Goal: Information Seeking & Learning: Learn about a topic

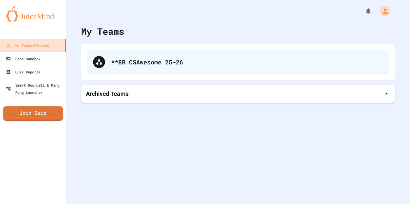
click at [130, 74] on div "**8B CSAwesome 25-26" at bounding box center [238, 62] width 302 height 24
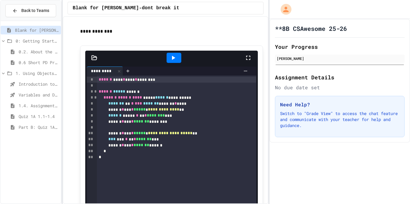
click at [34, 96] on span "Variables and Data Types - Quiz" at bounding box center [39, 95] width 40 height 6
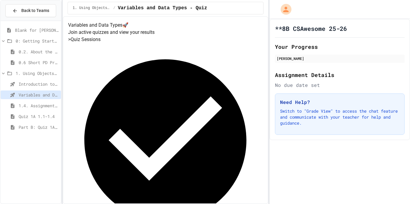
click at [31, 85] on span "Introduction to Algorithms, Programming, and Compilers" at bounding box center [39, 84] width 40 height 6
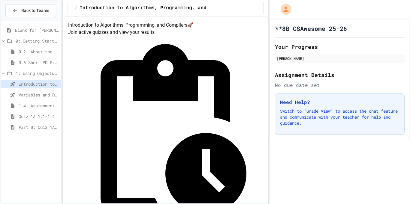
click at [20, 136] on span "Casting and Ranges of Variables" at bounding box center [37, 138] width 44 height 6
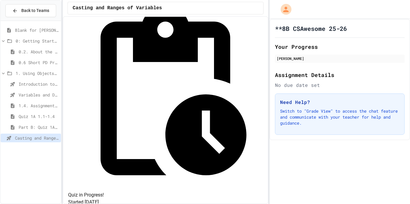
click at [21, 148] on span "Compound Assignment Operators" at bounding box center [37, 149] width 44 height 6
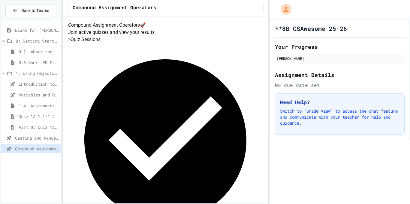
click at [20, 105] on span "1.4. Assignment and Input" at bounding box center [39, 106] width 40 height 6
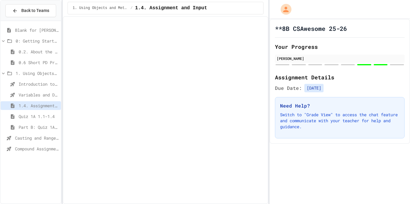
click at [20, 105] on span "1.4. Assignment and Input" at bounding box center [39, 106] width 40 height 6
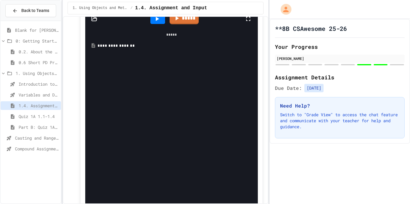
scroll to position [2530, 0]
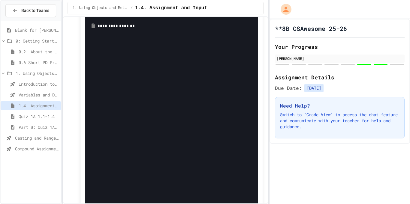
click at [128, 29] on div "**********" at bounding box center [176, 26] width 156 height 6
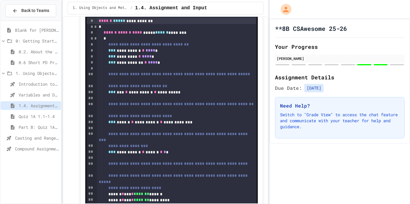
scroll to position [9, 0]
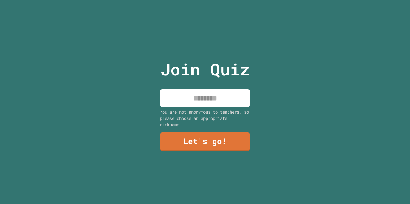
click at [188, 92] on input at bounding box center [205, 98] width 90 height 18
type input "********"
click at [199, 138] on link "Let's go!" at bounding box center [205, 142] width 90 height 20
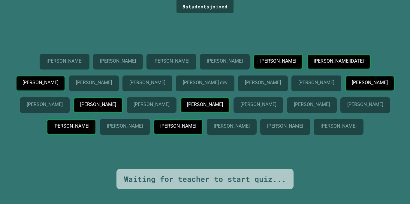
click at [111, 21] on div "Grace Ma James Connors Maddox Nie Majd Anay Michael Wang Aarush Kartik Mustafa …" at bounding box center [205, 92] width 380 height 154
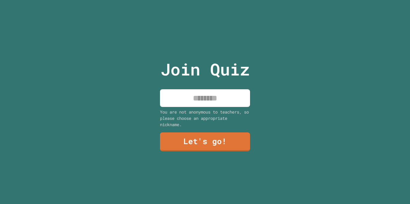
click at [197, 96] on input at bounding box center [205, 98] width 90 height 18
type input "******"
click at [222, 147] on link "Let's go!" at bounding box center [205, 142] width 89 height 20
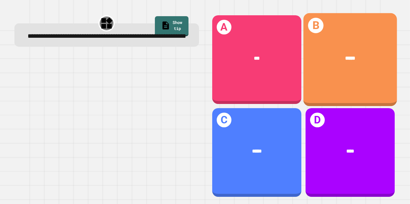
click at [340, 75] on div "B *****" at bounding box center [350, 59] width 94 height 93
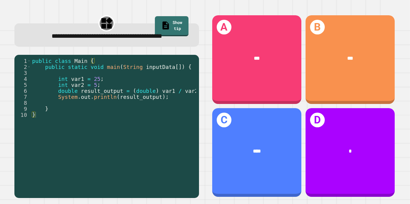
scroll to position [0, 9]
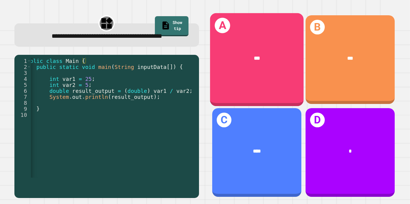
click at [241, 80] on div "A ***" at bounding box center [257, 59] width 94 height 93
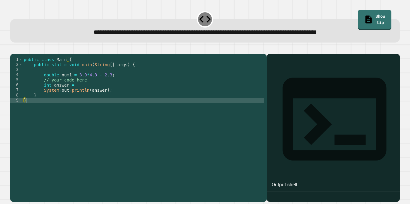
click at [90, 104] on div "public class Main { public static void main ( String [ ] args ) { double num1 =…" at bounding box center [143, 126] width 241 height 138
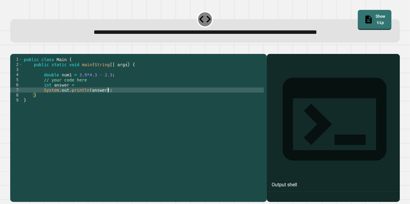
click at [112, 99] on div "public class Main { public static void main ( String [ ] args ) { double num1 =…" at bounding box center [143, 126] width 241 height 138
click at [89, 93] on div "public class Main { public static void main ( String [ ] args ) { double num1 =…" at bounding box center [143, 126] width 241 height 138
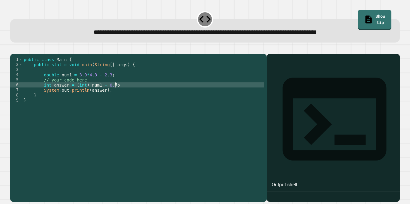
scroll to position [0, 11]
click at [13, 49] on icon "button" at bounding box center [13, 49] width 0 height 0
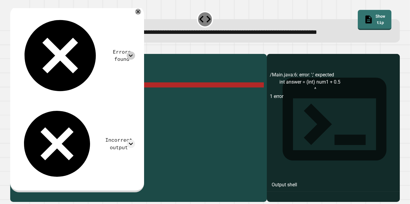
click at [134, 52] on icon at bounding box center [131, 56] width 8 height 8
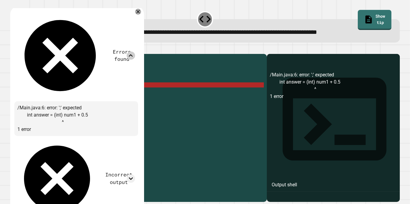
click at [134, 71] on div "Errors found /Main.java:6: error: ';' expected int answer = (int) num1 + 0.5 ^ …" at bounding box center [76, 116] width 124 height 212
click at [116, 95] on div "public class Main { public static void main ( String [ ] args ) { double num1 =…" at bounding box center [143, 126] width 241 height 138
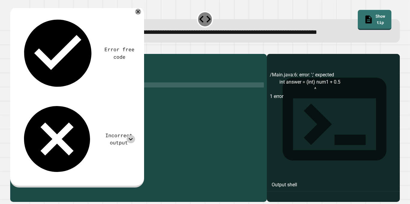
click at [135, 135] on icon at bounding box center [131, 139] width 8 height 8
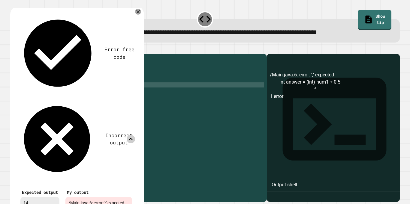
click at [134, 135] on icon at bounding box center [131, 139] width 8 height 8
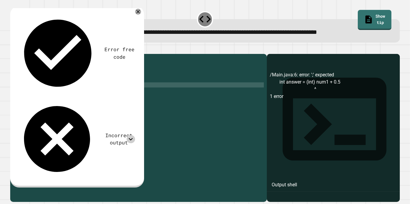
click at [19, 53] on icon "button" at bounding box center [17, 53] width 3 height 4
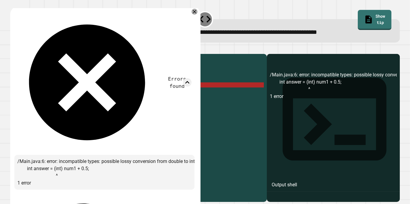
click at [80, 93] on div "public class Main { public static void main ( String [ ] args ) { double num1 =…" at bounding box center [143, 126] width 241 height 138
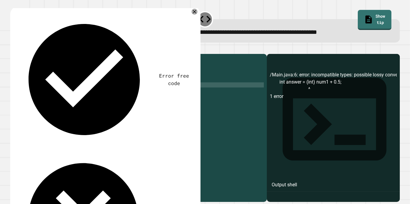
scroll to position [0, 9]
click at [14, 49] on div at bounding box center [205, 50] width 390 height 7
click at [13, 49] on button "button" at bounding box center [13, 49] width 0 height 0
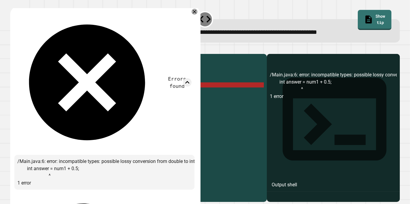
click at [72, 94] on div "public class Main { public static void main ( String [ ] args ) { double num1 =…" at bounding box center [143, 126] width 241 height 138
click at [74, 95] on div "public class Main { public static void main ( String [ ] args ) { double num1 =…" at bounding box center [143, 126] width 241 height 138
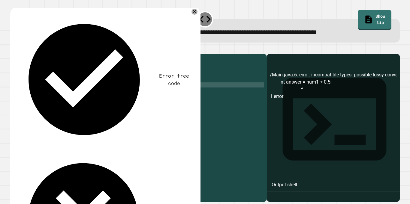
scroll to position [0, 10]
click at [13, 49] on icon "button" at bounding box center [13, 49] width 0 height 0
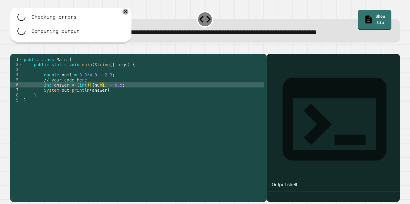
click at [103, 95] on div "public class Main { public static void main ( String [ ] args ) { double num1 =…" at bounding box center [143, 126] width 241 height 138
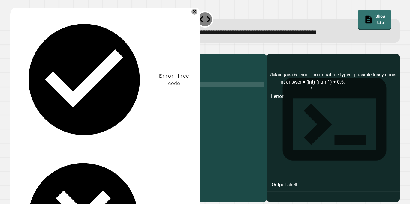
scroll to position [0, 12]
type textarea "**********"
click at [13, 49] on button "button" at bounding box center [13, 49] width 0 height 0
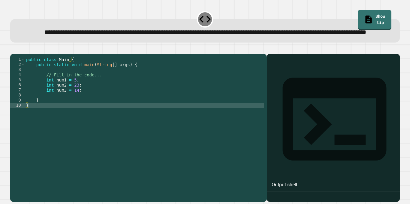
click at [93, 108] on div "public class Main { public static void main ( String [ ] args ) { // Fill in th…" at bounding box center [144, 121] width 239 height 128
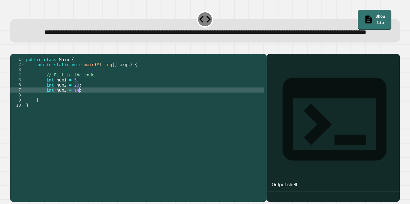
type textarea "**********"
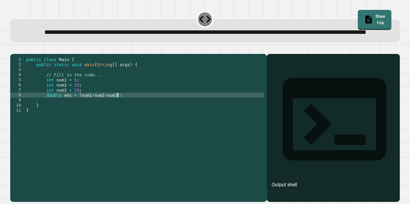
scroll to position [0, 11]
click at [13, 49] on icon "button" at bounding box center [13, 49] width 0 height 0
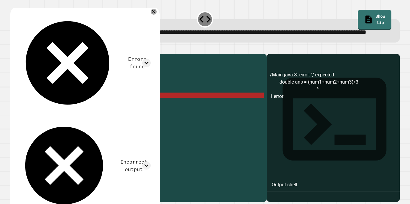
click at [121, 104] on div "public class Main { public static void main ( String [ ] args ) { // Fill in th…" at bounding box center [144, 121] width 239 height 128
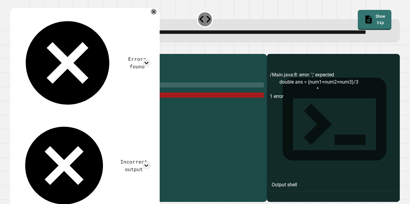
click at [124, 108] on div "public class Main { public static void main ( String [ ] args ) { // Fill in th…" at bounding box center [144, 121] width 239 height 128
click at [125, 111] on div "public class Main { public static void main ( String [ ] args ) { // Fill in th…" at bounding box center [144, 121] width 239 height 128
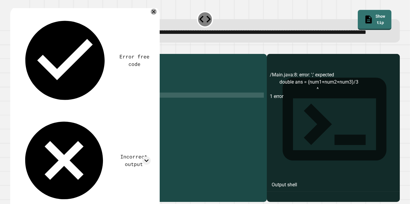
scroll to position [0, 12]
click at [13, 49] on button "button" at bounding box center [13, 49] width 0 height 0
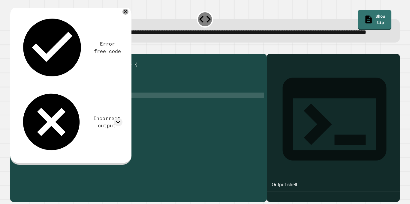
click at [68, 116] on div "public class Main { public static void main ( String [ ] args ) { // Fill in th…" at bounding box center [144, 121] width 239 height 128
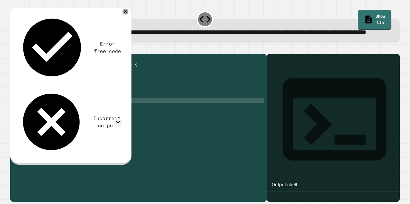
click at [67, 115] on div "public class Main { public static void main ( String [ ] args ) { // Fill in th…" at bounding box center [144, 121] width 239 height 128
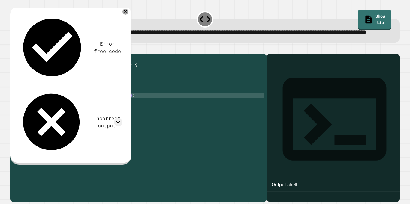
scroll to position [0, 7]
type textarea "**********"
click at [13, 49] on icon "button" at bounding box center [13, 49] width 0 height 0
click at [142, 118] on div "public class Main { public static void main ( String [ ] args ) { // Fill in th…" at bounding box center [144, 121] width 239 height 128
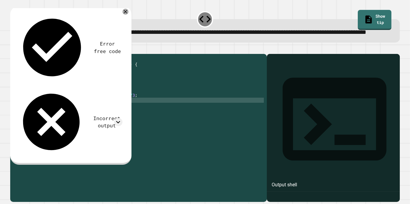
scroll to position [0, 1]
click at [139, 113] on div "public class Main { public static void main ( String [ ] args ) { // Fill in th…" at bounding box center [144, 121] width 239 height 128
click at [13, 49] on icon "button" at bounding box center [13, 49] width 0 height 0
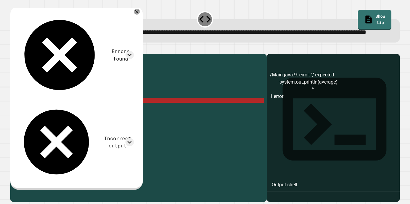
click at [49, 119] on div "public class Main { public static void main ( String [ ] args ) { // Fill in th…" at bounding box center [144, 121] width 239 height 128
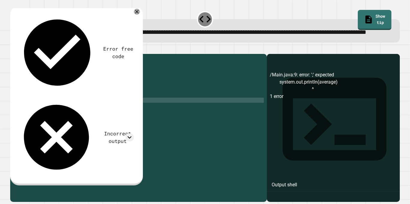
click at [13, 49] on icon "button" at bounding box center [13, 49] width 0 height 0
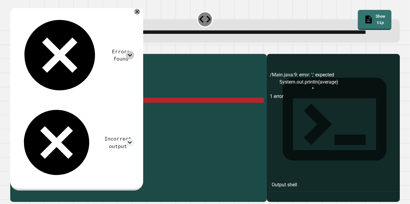
click at [129, 51] on icon at bounding box center [130, 55] width 8 height 8
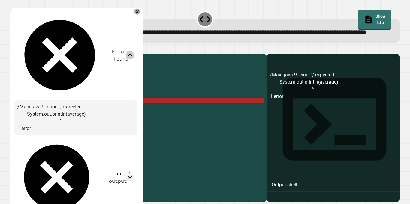
click at [130, 51] on icon at bounding box center [130, 55] width 8 height 8
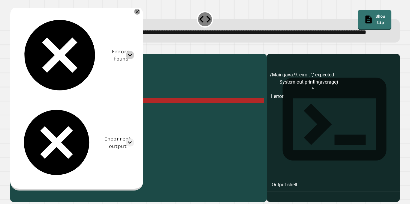
click at [120, 117] on div "public class Main { public static void main ( String [ ] args ) { // Fill in th…" at bounding box center [144, 121] width 239 height 128
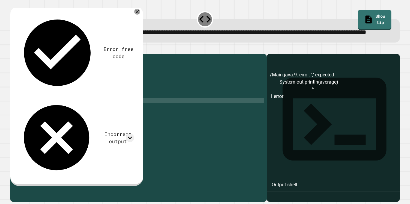
type textarea "**********"
click at [13, 49] on icon "button" at bounding box center [13, 49] width 0 height 0
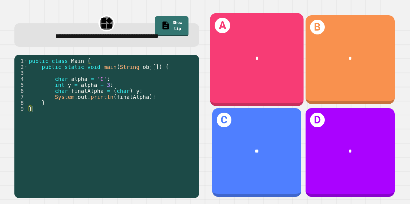
click at [289, 68] on div "*" at bounding box center [257, 58] width 94 height 29
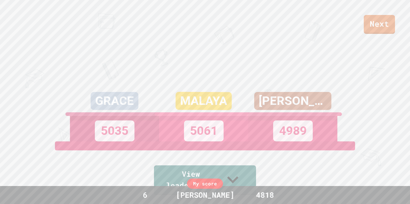
scroll to position [26, 0]
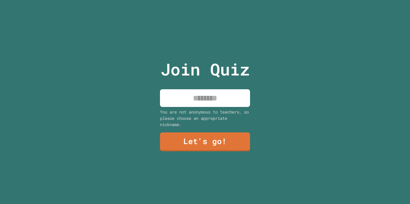
click at [219, 99] on input at bounding box center [205, 98] width 90 height 18
type input "******"
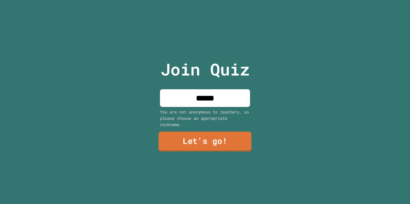
click at [226, 140] on link "Let's go!" at bounding box center [205, 142] width 93 height 20
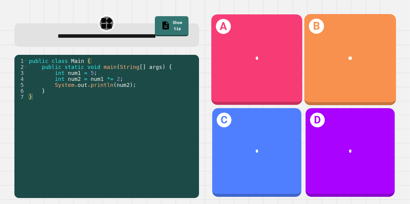
click at [332, 70] on div "**" at bounding box center [350, 58] width 92 height 28
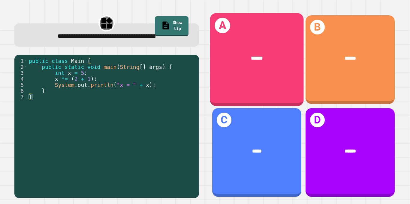
click at [252, 45] on div "******" at bounding box center [257, 58] width 94 height 29
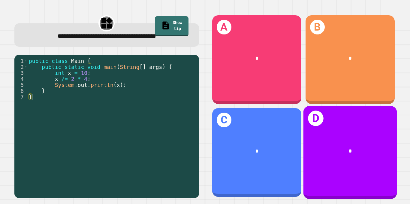
click at [335, 134] on div "D *" at bounding box center [350, 152] width 94 height 93
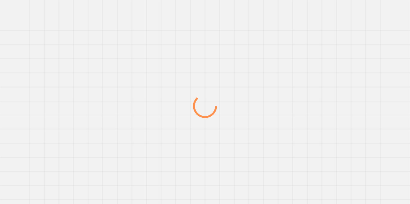
click at [139, 99] on div at bounding box center [205, 106] width 394 height 196
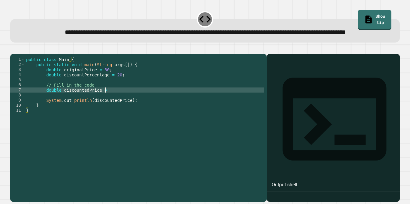
click at [120, 107] on div "public class Main { public static void main ( String args [ ]) { double origina…" at bounding box center [144, 121] width 239 height 128
click at [13, 49] on icon "button" at bounding box center [13, 49] width 0 height 0
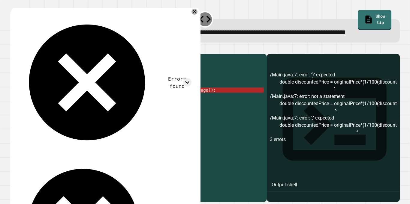
click at [106, 110] on div "public class Main { public static void main ( String args [ ]) { double origina…" at bounding box center [144, 121] width 239 height 128
click at [138, 111] on div "public class Main { public static void main ( String args [ ]) { double origina…" at bounding box center [144, 121] width 239 height 128
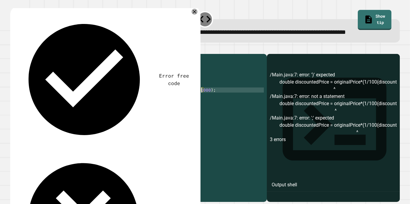
scroll to position [0, 22]
click at [13, 49] on button "button" at bounding box center [13, 49] width 0 height 0
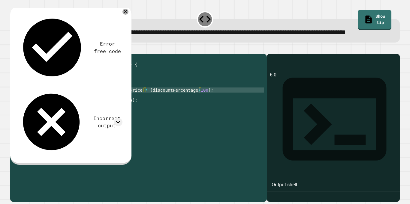
click at [197, 109] on div "public class Main { public static void main ( String args [ ]) { double origina…" at bounding box center [144, 121] width 239 height 128
click at [26, 54] on div at bounding box center [205, 50] width 390 height 7
click at [19, 55] on icon "button" at bounding box center [17, 53] width 3 height 4
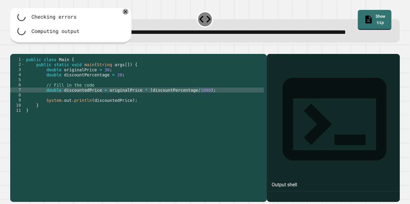
click at [198, 110] on div "public class Main { public static void main ( String args [ ]) { double origina…" at bounding box center [144, 121] width 239 height 128
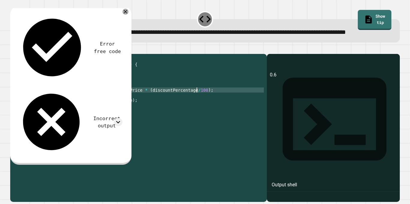
click at [139, 110] on div "public class Main { public static void main ( String args [ ]) { double origina…" at bounding box center [144, 121] width 239 height 128
click at [13, 49] on button "button" at bounding box center [13, 49] width 0 height 0
click at [194, 110] on div "public class Main { public static void main ( String args [ ]) { double origina…" at bounding box center [144, 121] width 239 height 128
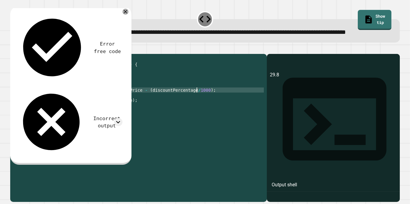
click at [13, 49] on icon "button" at bounding box center [13, 49] width 0 height 0
click at [201, 110] on div "public class Main { public static void main ( String args [ ]) { double origina…" at bounding box center [144, 121] width 239 height 128
click at [144, 108] on div "public class Main { public static void main ( String args [ ]) { double origina…" at bounding box center [144, 121] width 239 height 128
type textarea "**********"
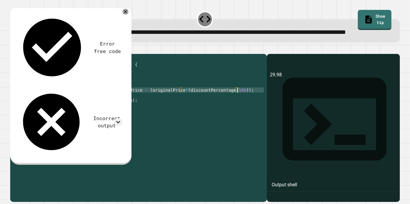
click at [13, 49] on icon "button" at bounding box center [13, 49] width 0 height 0
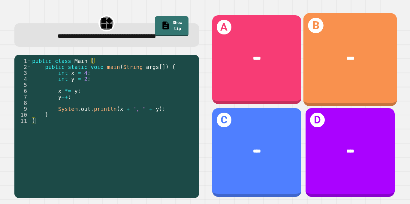
click at [364, 62] on div "****" at bounding box center [350, 58] width 94 height 29
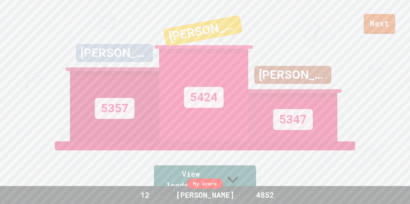
click at [368, 28] on link "Next" at bounding box center [380, 24] width 32 height 20
